Goal: Task Accomplishment & Management: Manage account settings

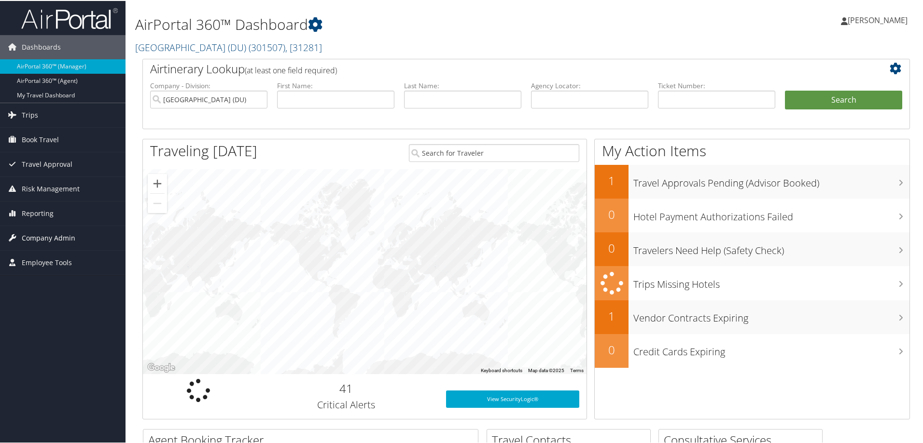
click at [33, 238] on span "Company Admin" at bounding box center [49, 237] width 54 height 24
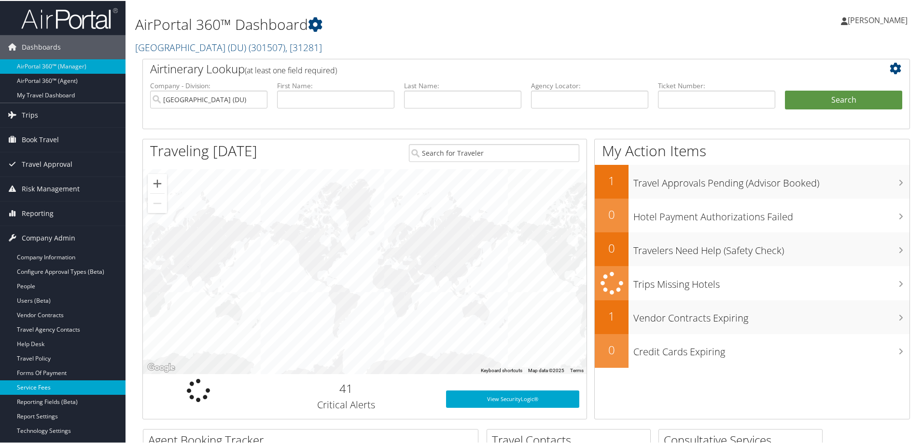
click at [35, 388] on link "Service Fees" at bounding box center [62, 387] width 125 height 14
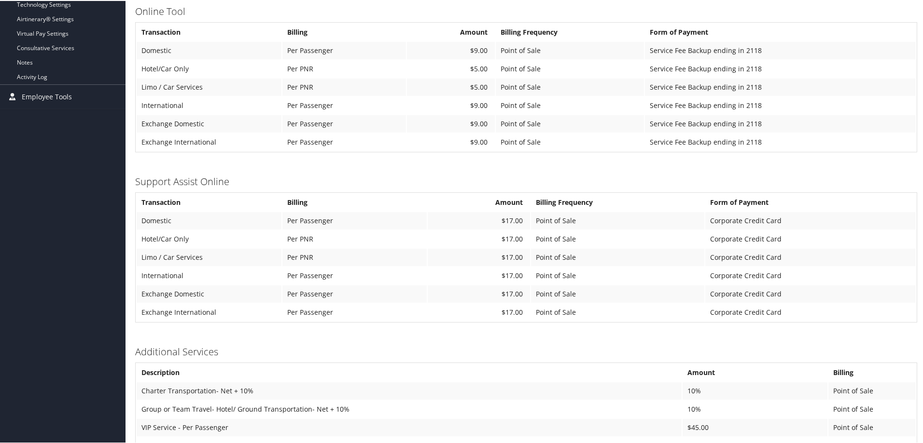
scroll to position [423, 0]
